Goal: Information Seeking & Learning: Learn about a topic

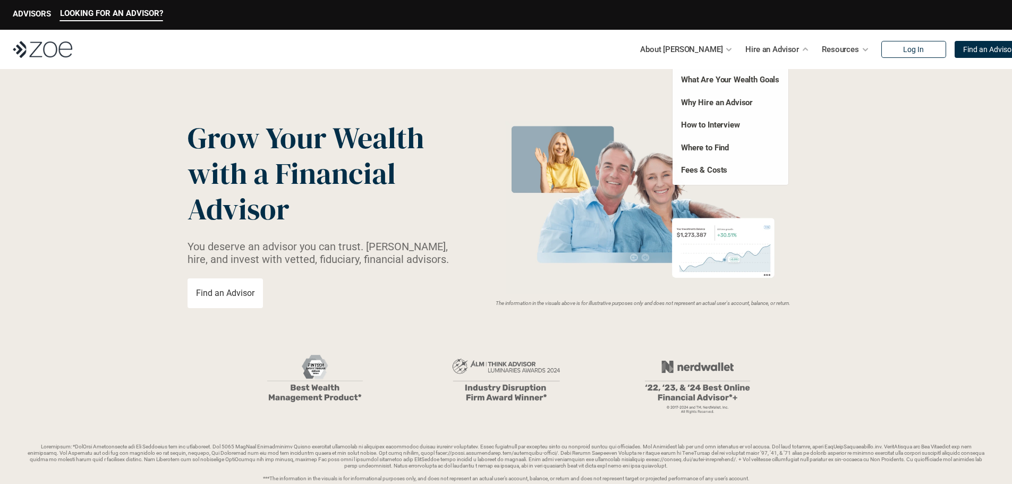
click at [776, 50] on div "Hire an Advisor" at bounding box center [777, 49] width 64 height 21
click at [712, 152] on link "Where to Find" at bounding box center [705, 148] width 48 height 10
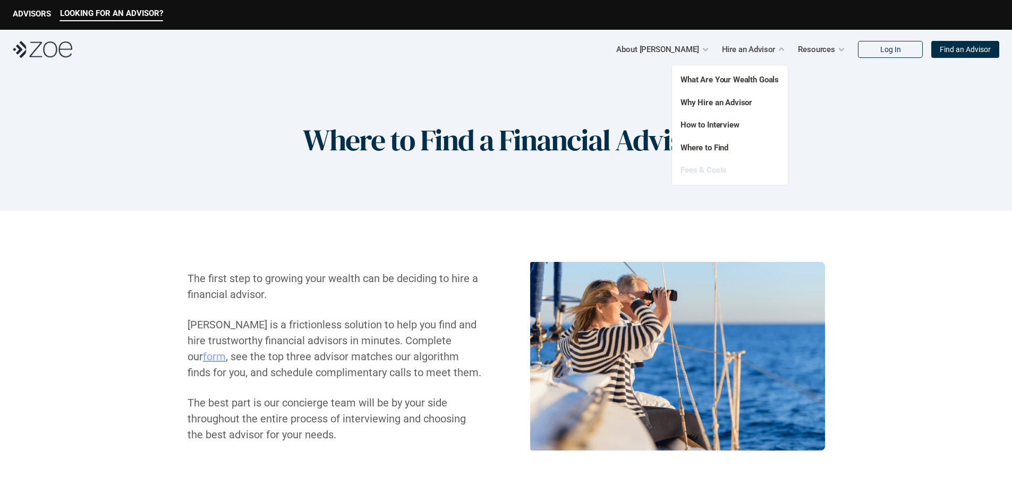
click at [715, 172] on link "Fees & Costs" at bounding box center [703, 170] width 46 height 10
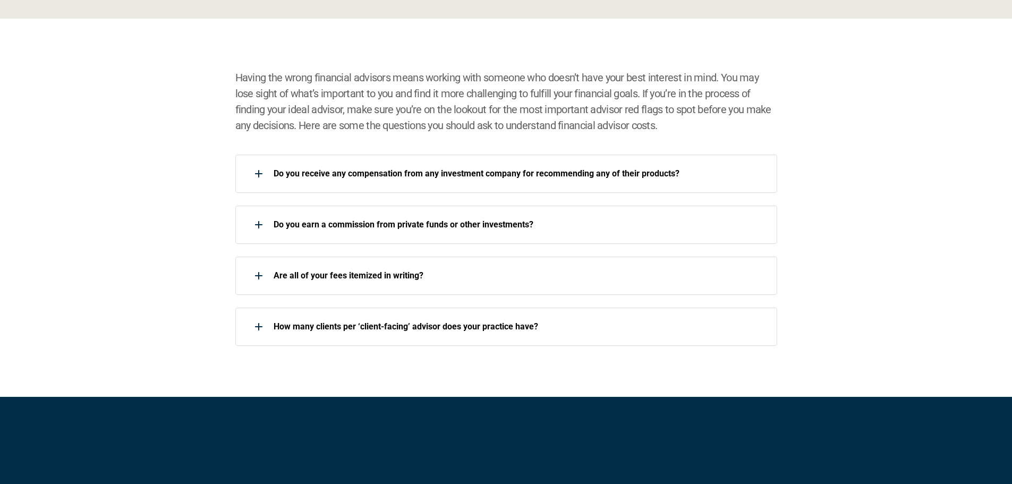
scroll to position [1487, 0]
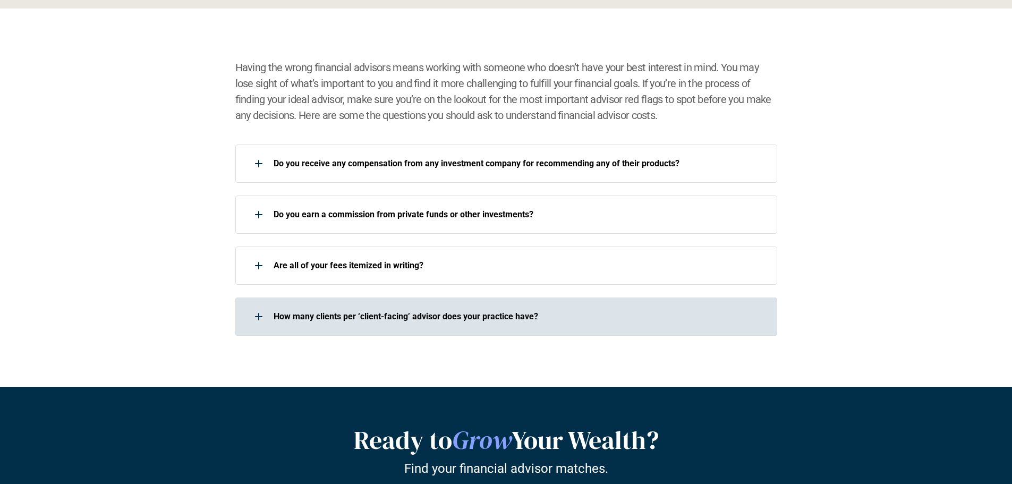
click at [722, 306] on div "How many clients per ‘client-facing’ advisor does your practice have?" at bounding box center [499, 316] width 528 height 21
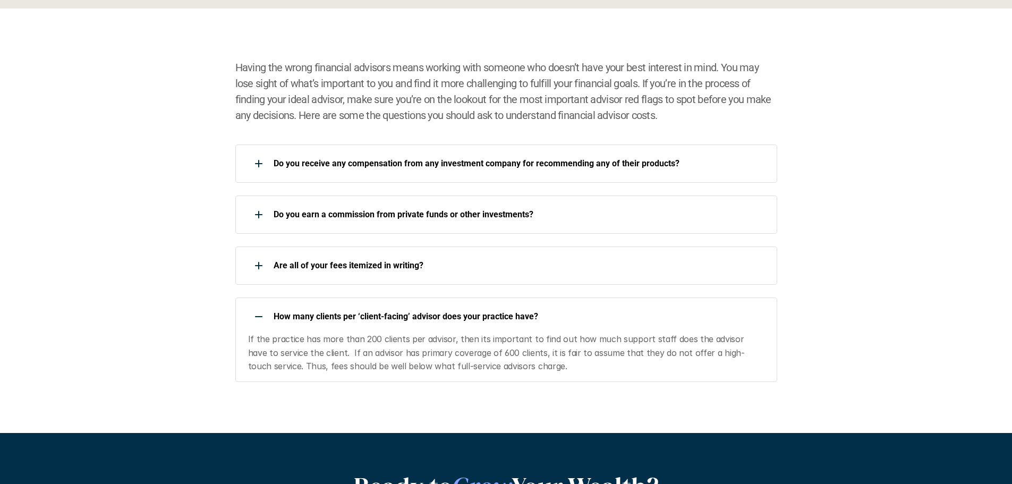
click at [711, 314] on p "How many clients per ‘client-facing’ advisor does your practice have?" at bounding box center [518, 316] width 490 height 10
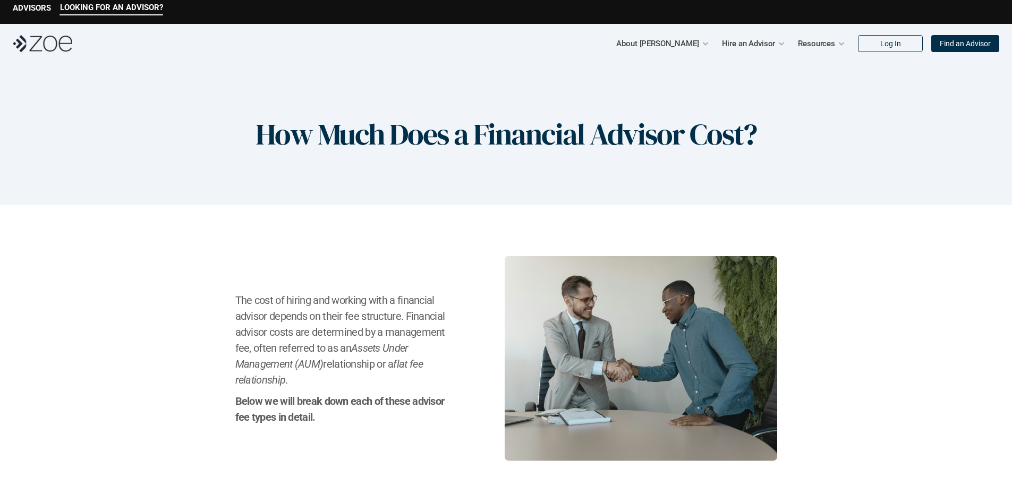
scroll to position [0, 0]
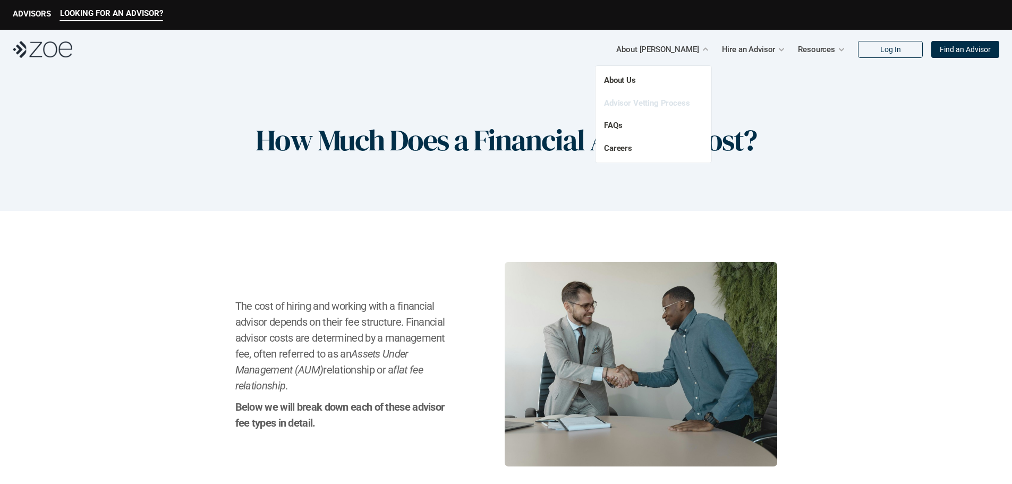
click at [680, 103] on link "Advisor Vetting Process" at bounding box center [647, 103] width 86 height 10
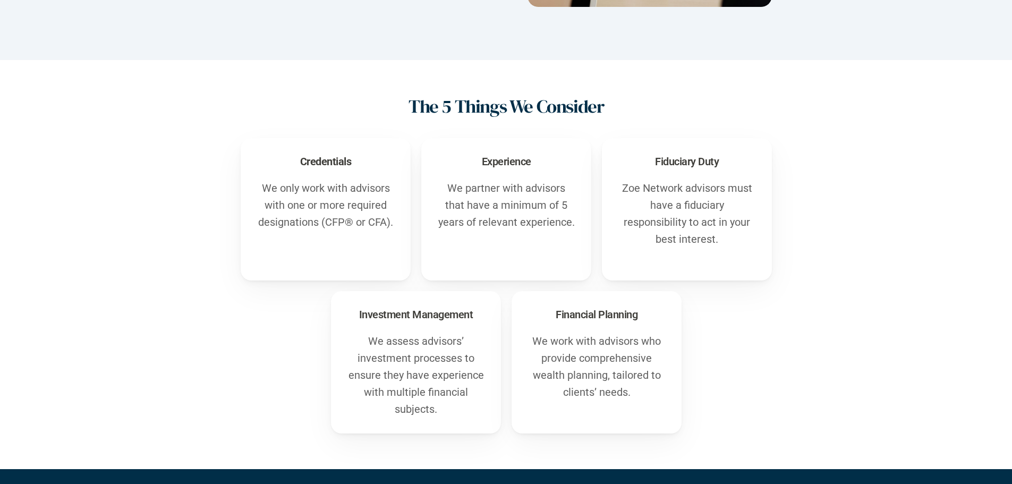
scroll to position [531, 0]
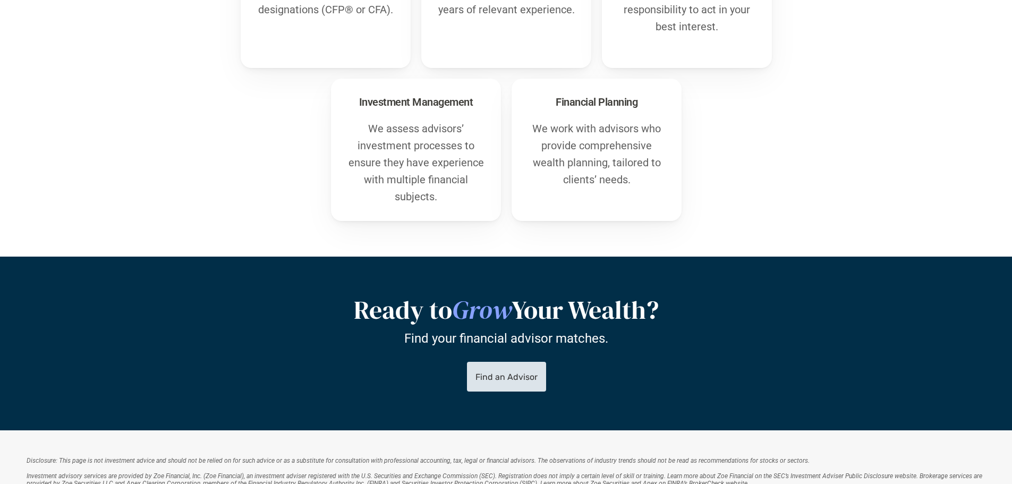
click at [524, 370] on link "Find an Advisor" at bounding box center [505, 377] width 79 height 30
